Goal: Transaction & Acquisition: Purchase product/service

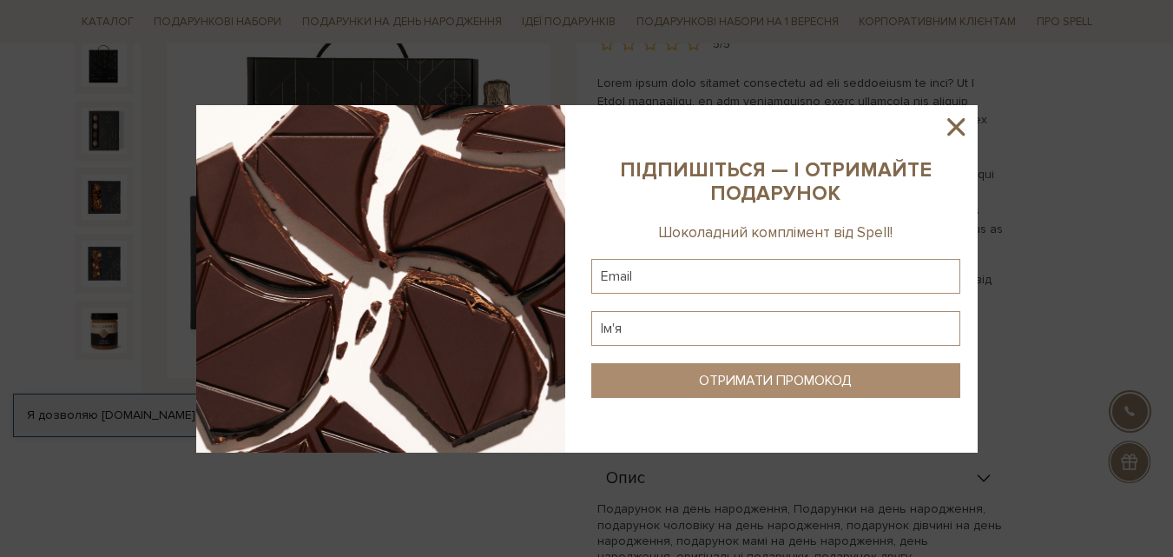
click at [954, 124] on icon at bounding box center [955, 126] width 17 height 17
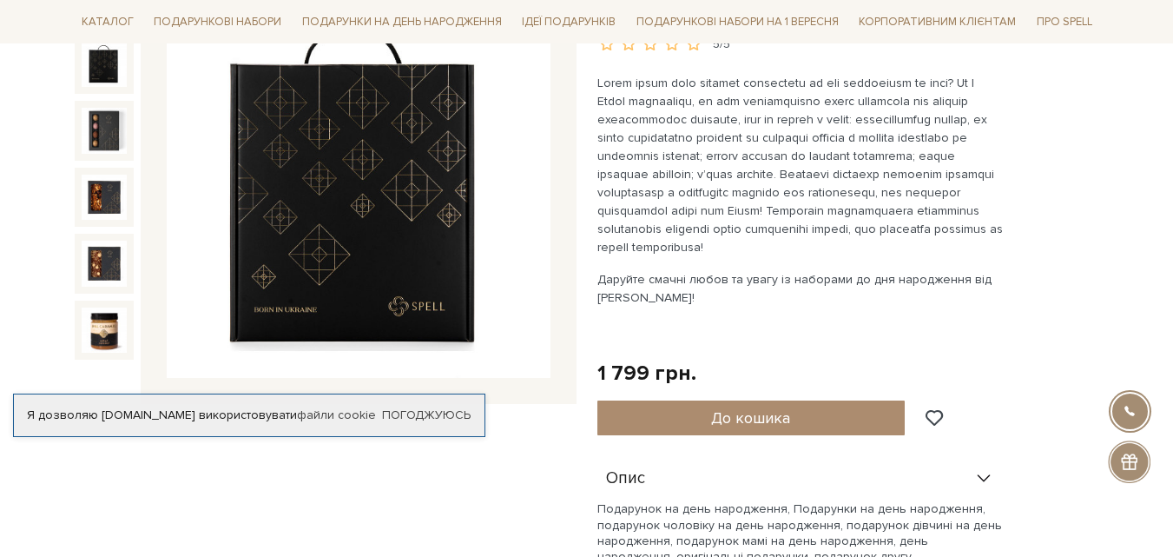
click at [122, 105] on div at bounding box center [104, 130] width 59 height 59
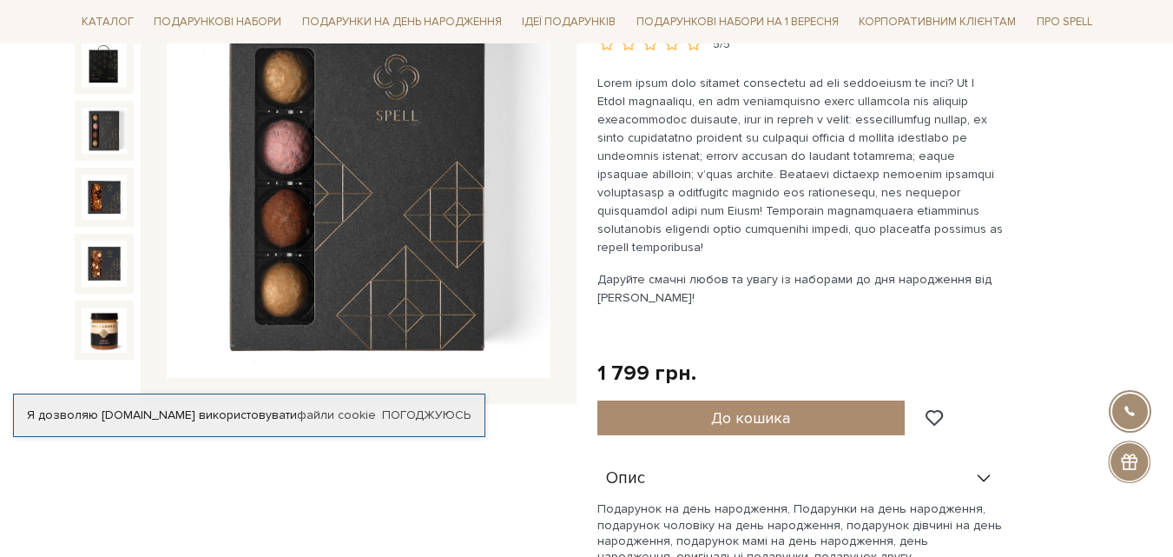
click at [93, 170] on div at bounding box center [104, 197] width 59 height 59
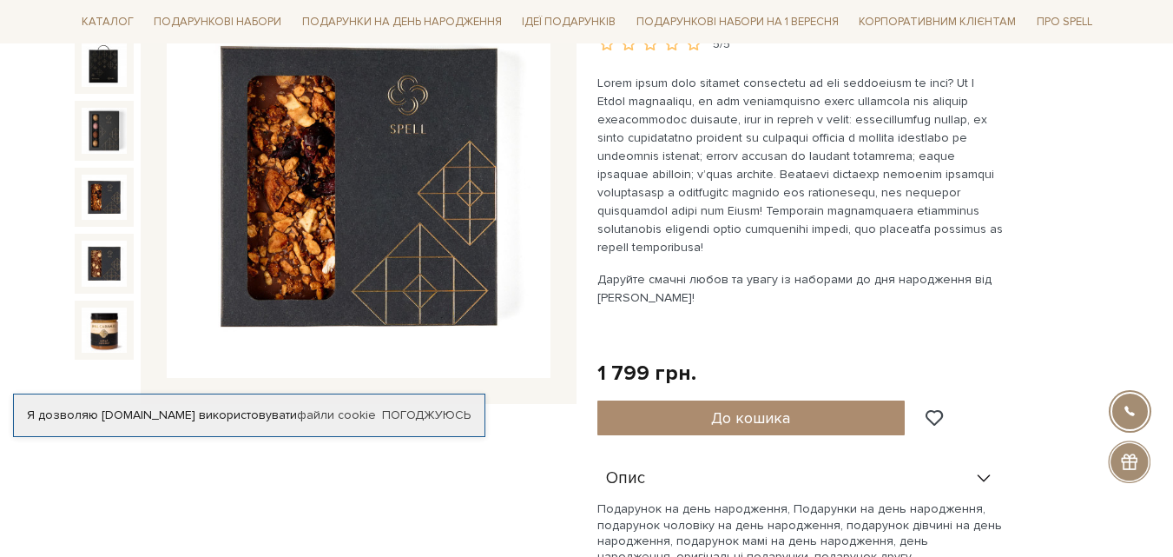
click at [109, 198] on img at bounding box center [104, 197] width 45 height 45
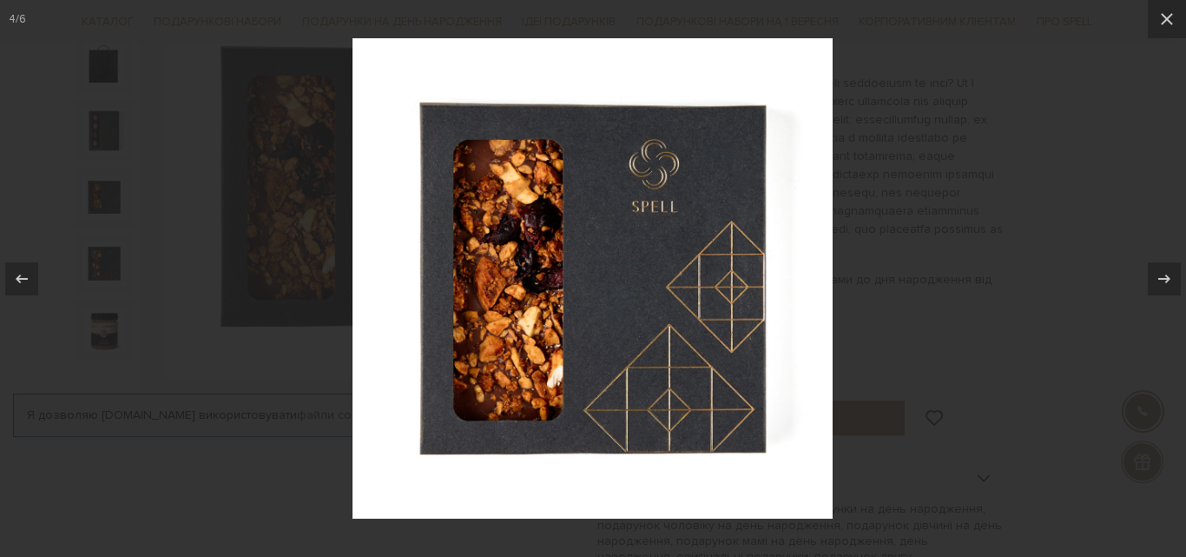
click at [826, 113] on img at bounding box center [593, 278] width 480 height 480
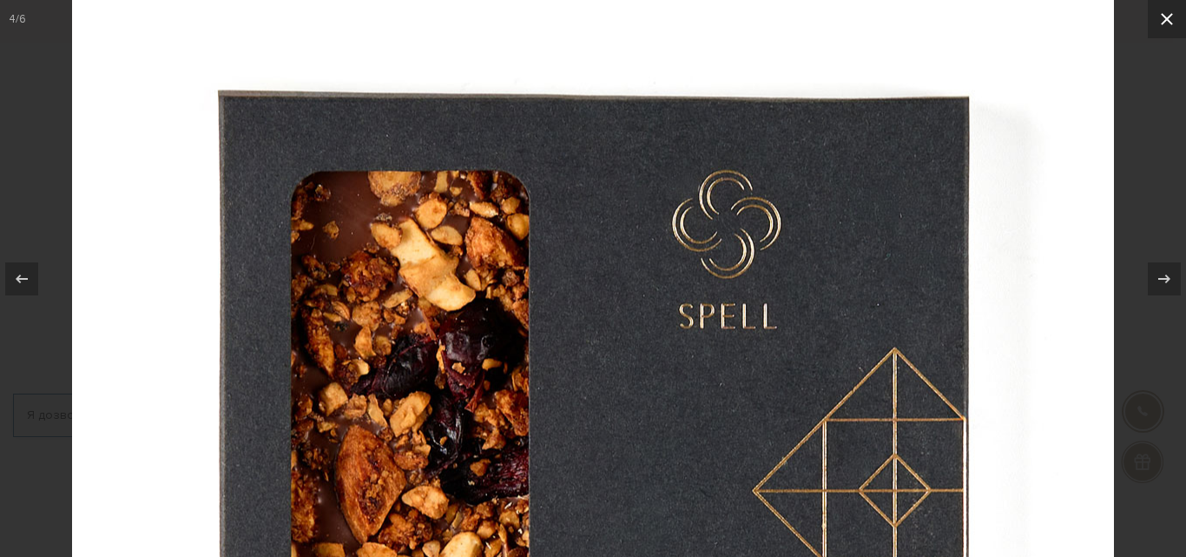
click at [1170, 9] on icon at bounding box center [1167, 19] width 21 height 21
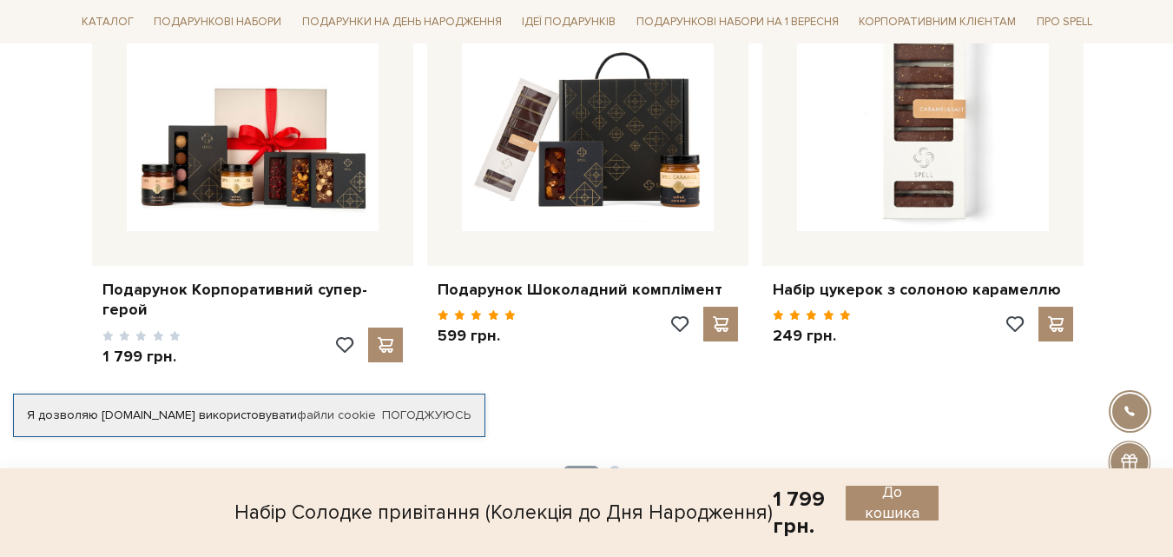
scroll to position [1303, 0]
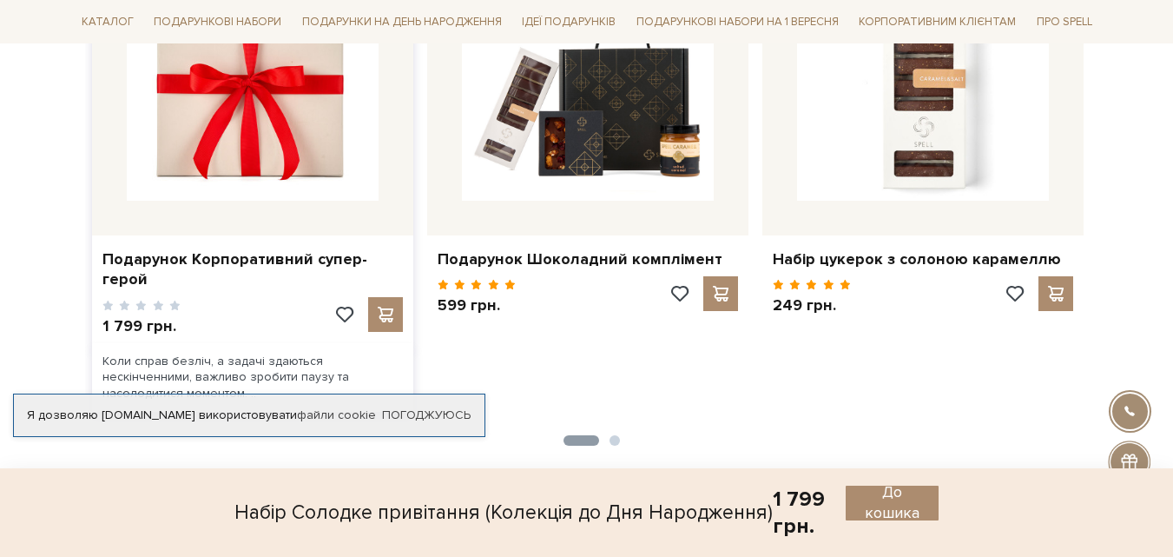
click at [167, 161] on img at bounding box center [253, 75] width 252 height 252
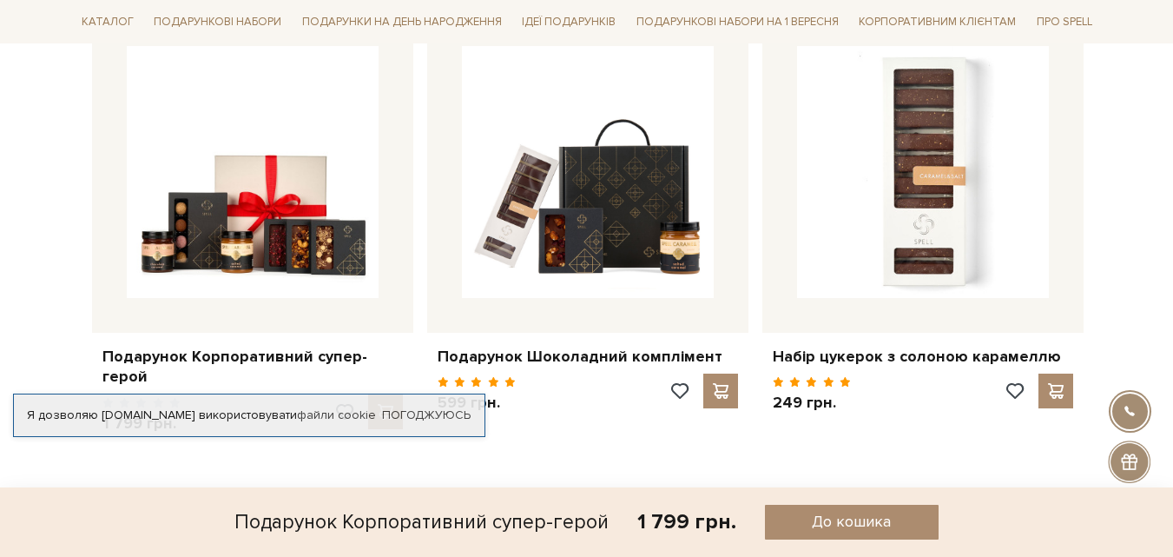
scroll to position [1824, 0]
